Goal: Navigation & Orientation: Find specific page/section

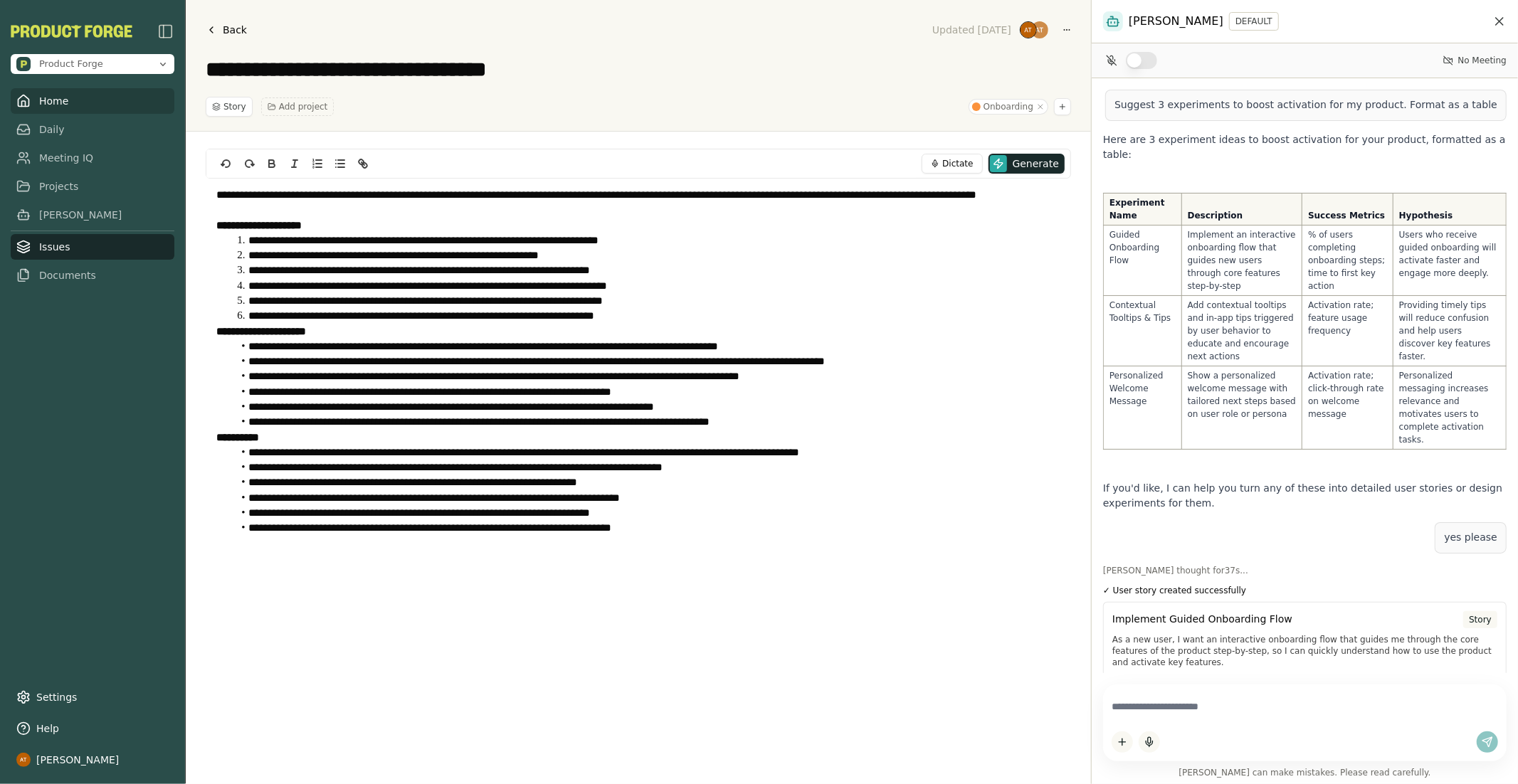
click at [56, 96] on link "Home" at bounding box center [92, 101] width 164 height 26
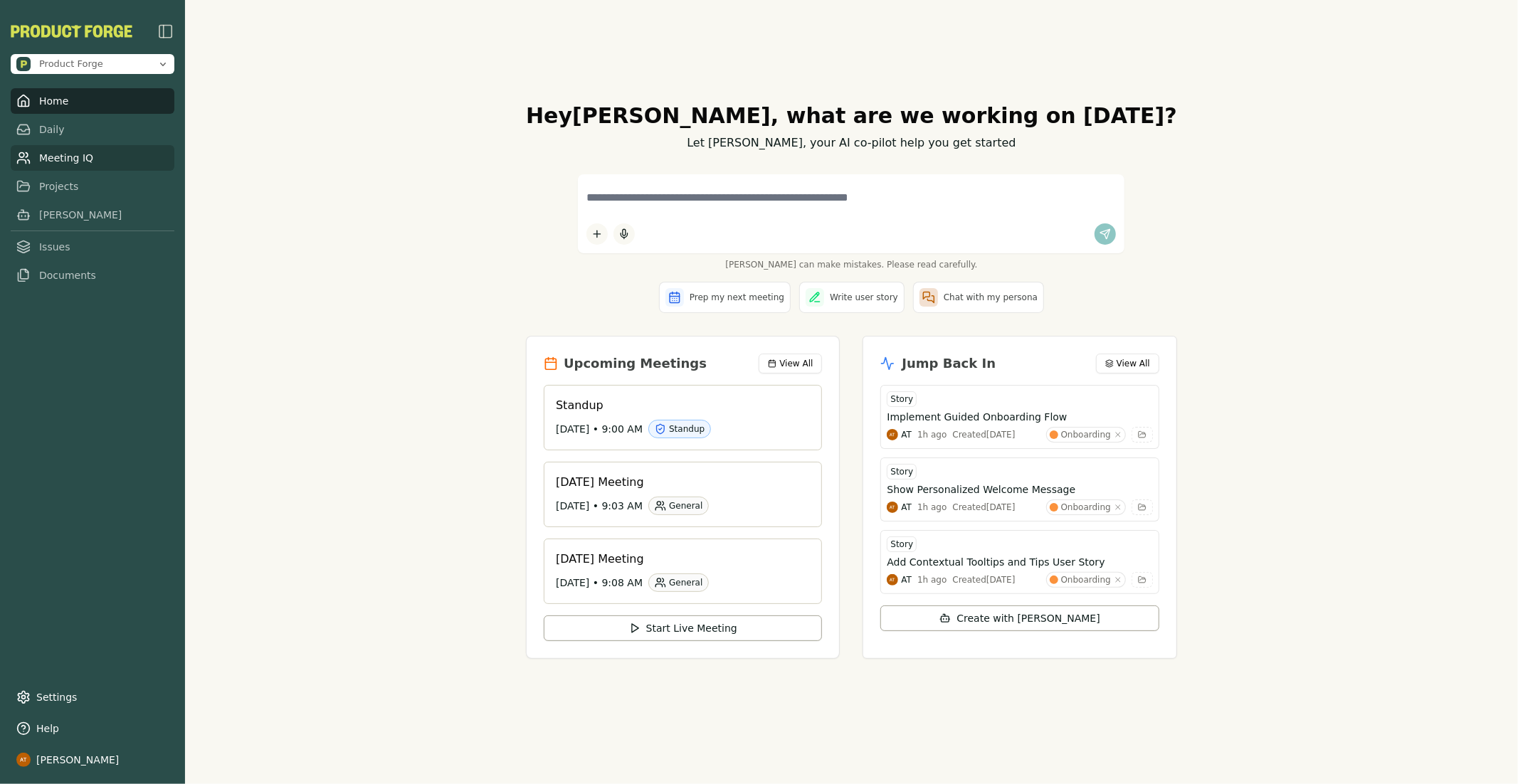
click at [86, 151] on link "Meeting IQ" at bounding box center [92, 158] width 164 height 26
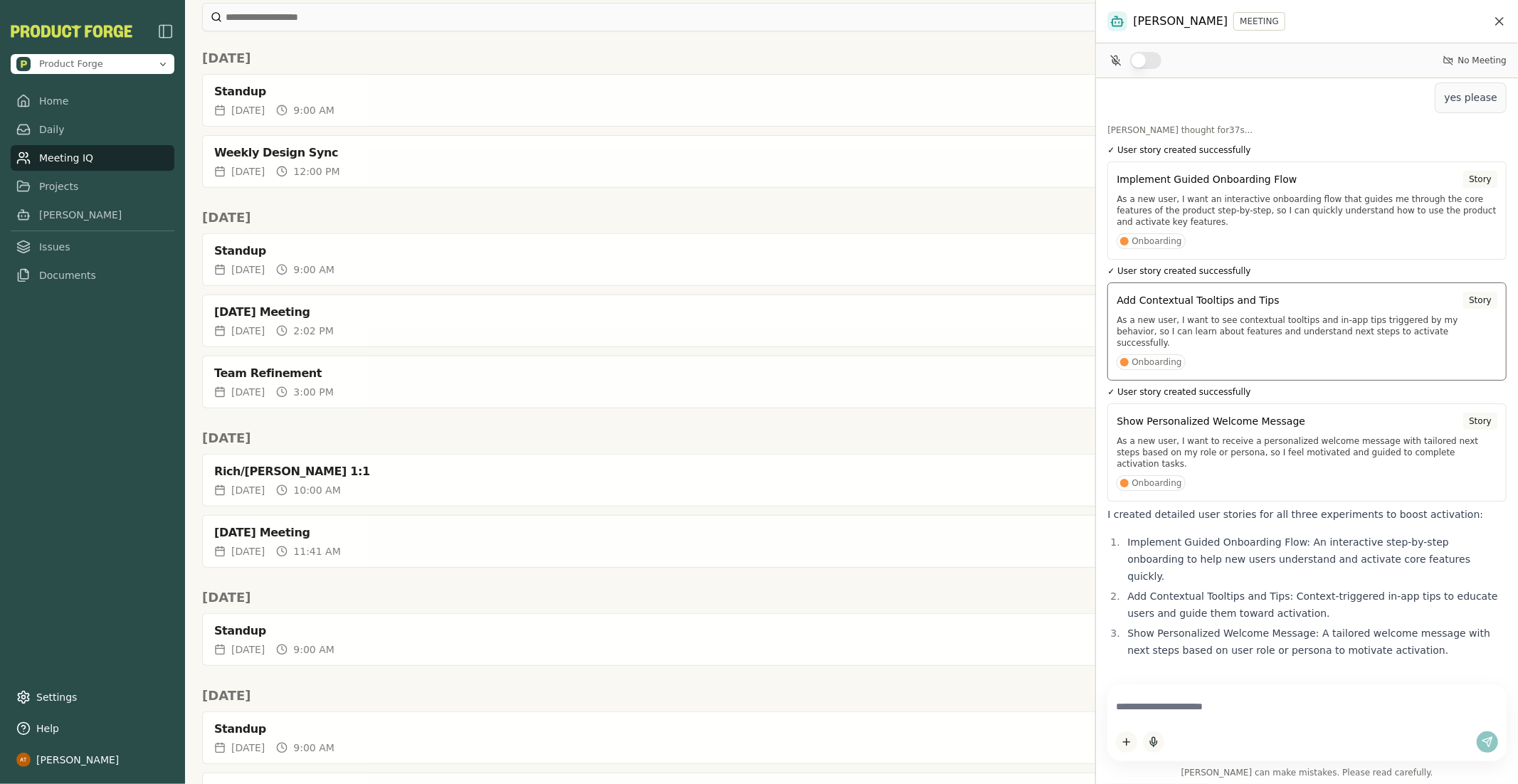
scroll to position [709, 0]
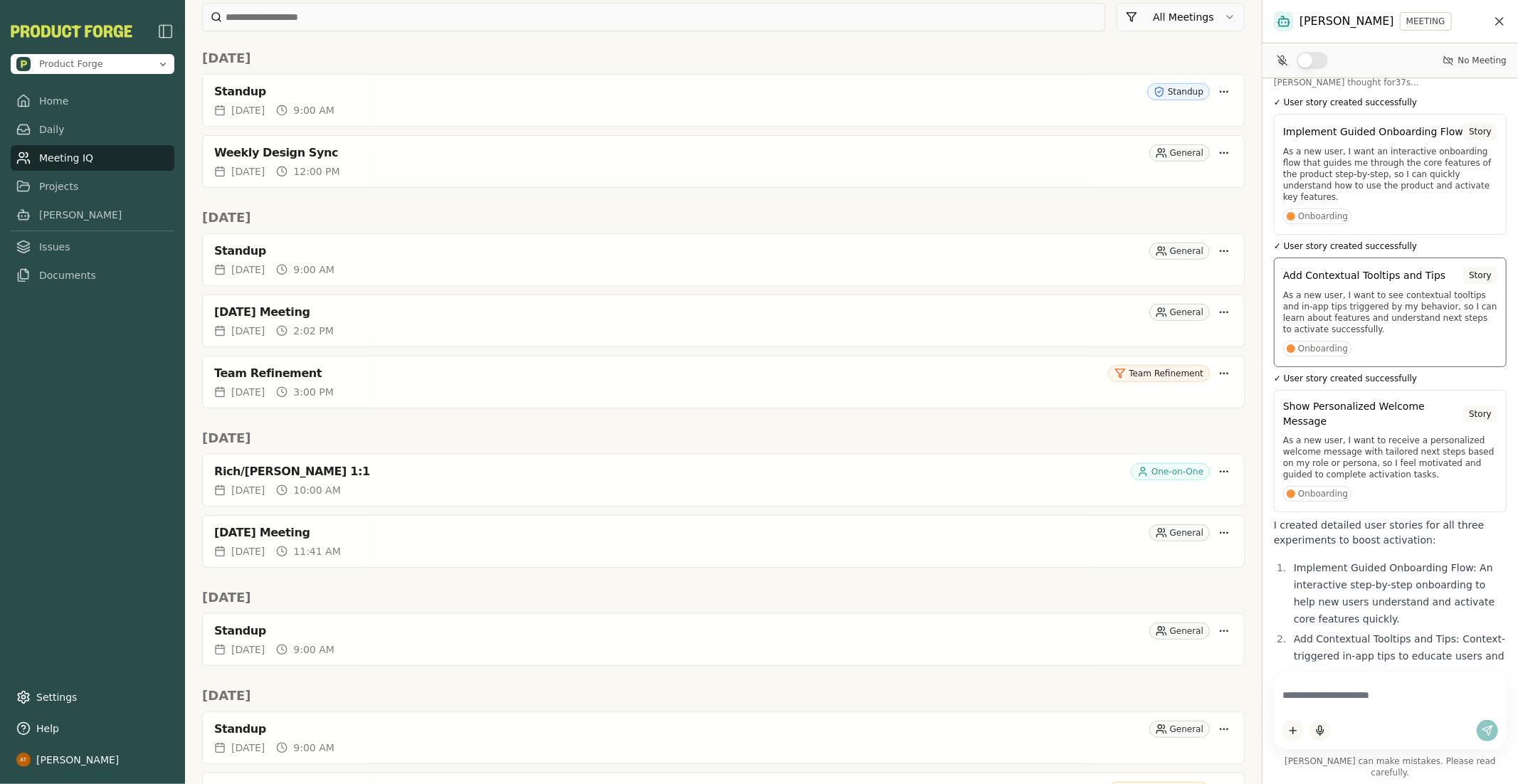
drag, startPoint x: 1091, startPoint y: 310, endPoint x: 1388, endPoint y: 299, distance: 297.2
click at [1388, 299] on div "[PERSON_NAME] MEETING No Meeting Suggest 3 experiments to boost activation for …" at bounding box center [1390, 392] width 256 height 784
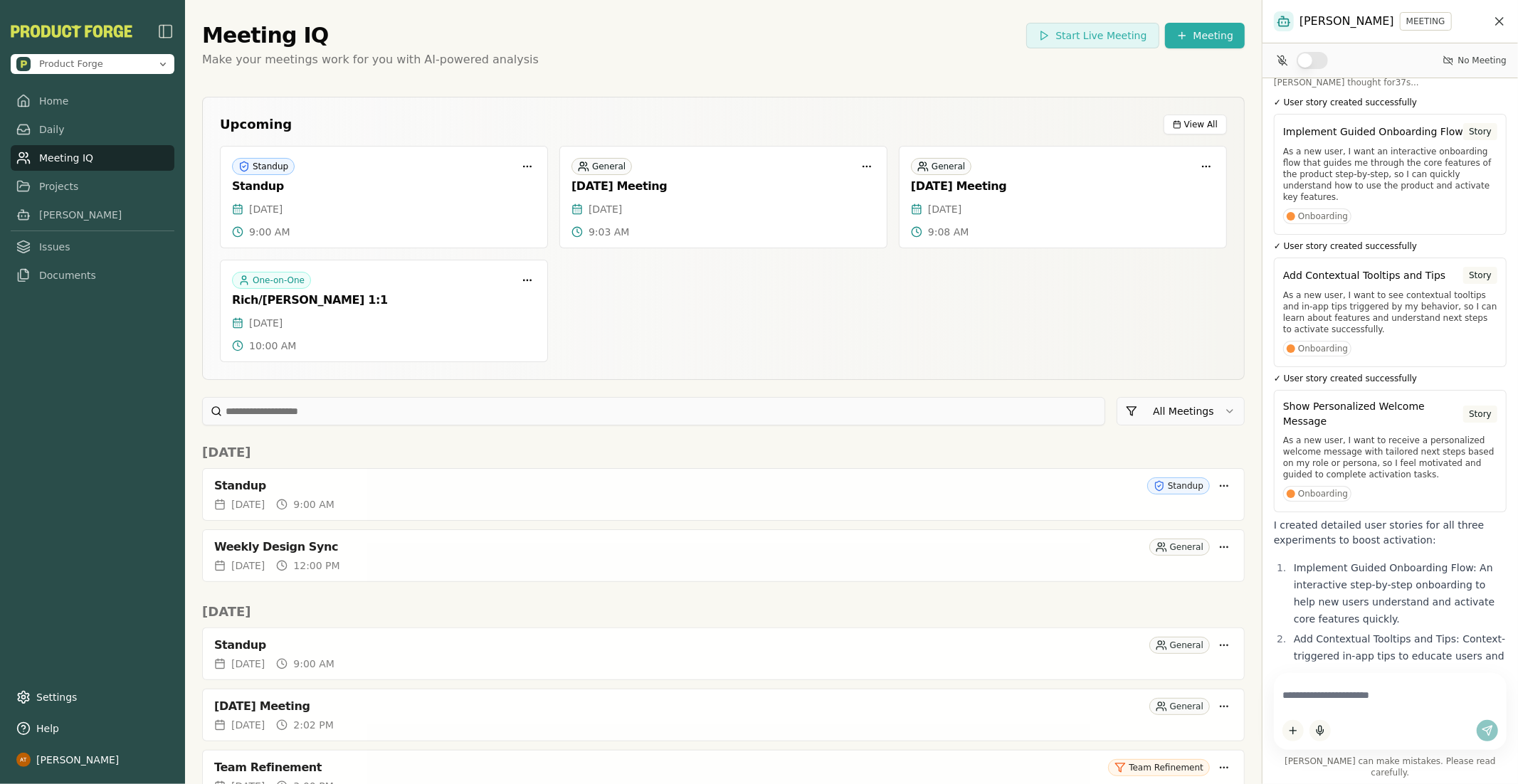
drag, startPoint x: 613, startPoint y: 314, endPoint x: 813, endPoint y: 316, distance: 200.0
click at [813, 316] on div "Standup Standup [DATE] 9:00 AM General [DATE] Meeting [DATE] 9:03 AM General [D…" at bounding box center [723, 254] width 1007 height 216
click at [271, 484] on div "Standup" at bounding box center [677, 485] width 927 height 14
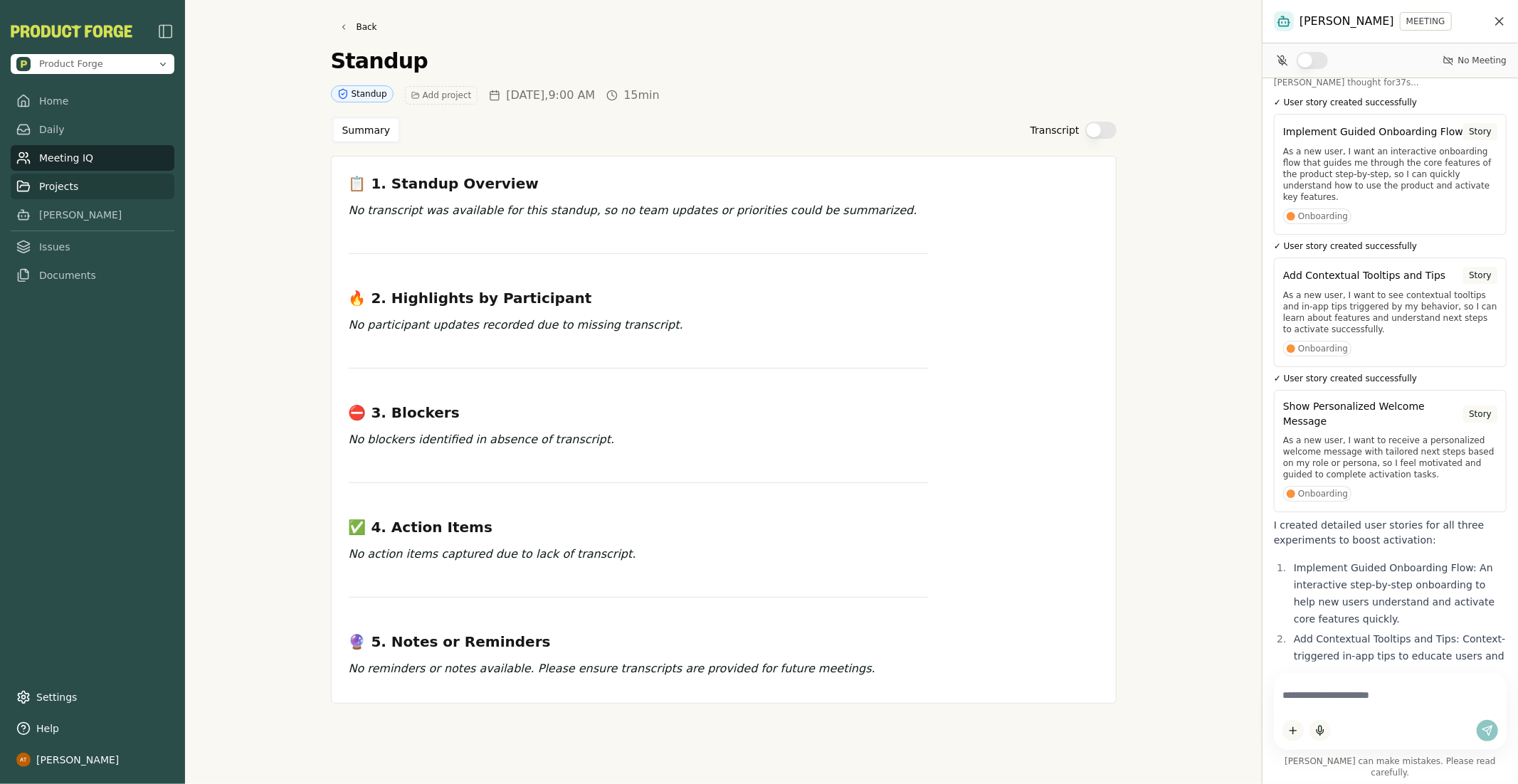
drag, startPoint x: 432, startPoint y: 98, endPoint x: 131, endPoint y: 185, distance: 313.3
click at [410, 118] on div "Standup Standup Add project [DATE] 9:00 AM 15min Summary Transcript 📋 1. Standu…" at bounding box center [723, 387] width 786 height 678
click at [44, 188] on link "Projects" at bounding box center [92, 186] width 164 height 26
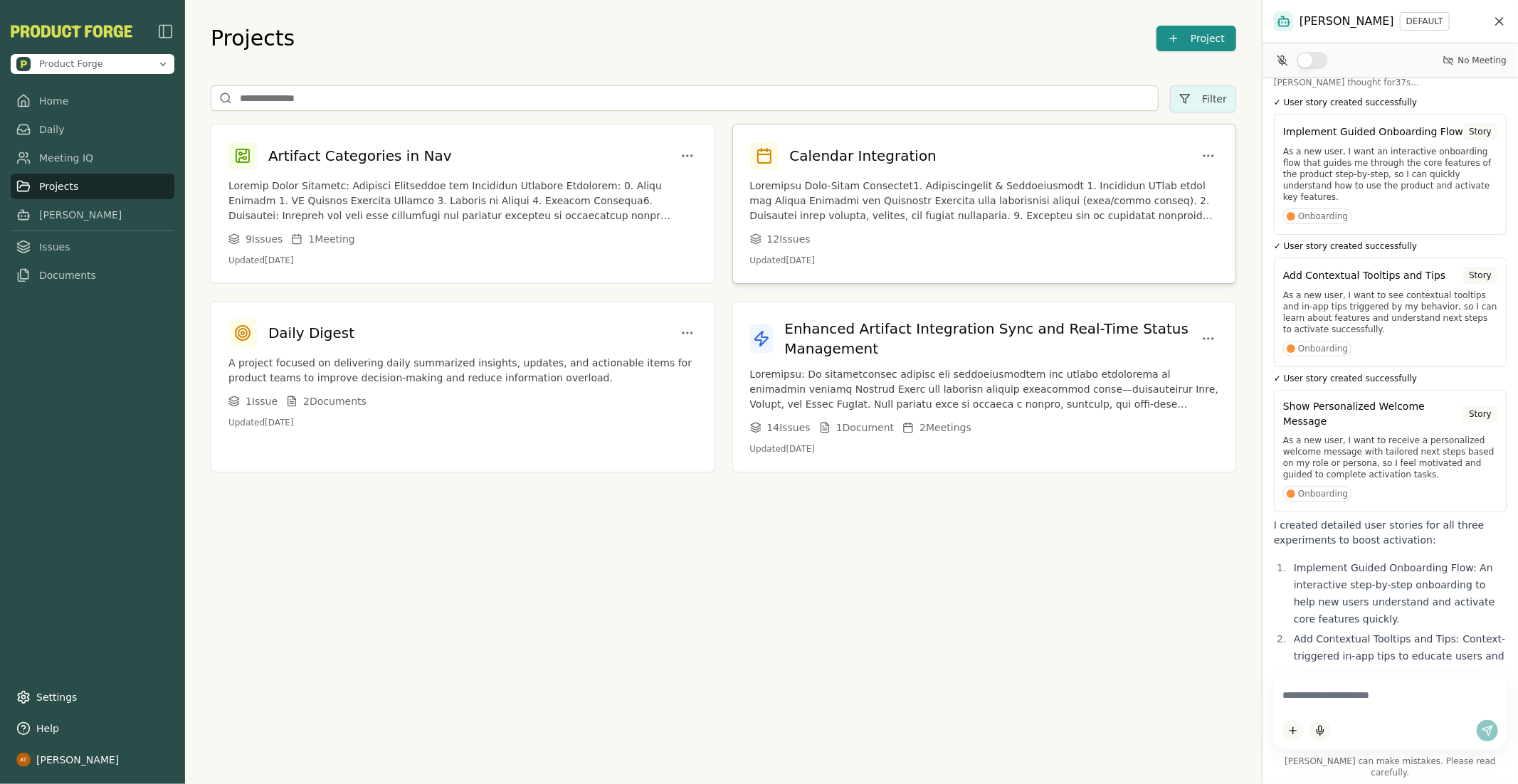
click at [913, 169] on div "Calendar Integration 12 Issue s Updated [DATE]" at bounding box center [984, 204] width 503 height 159
